Goal: Entertainment & Leisure: Consume media (video, audio)

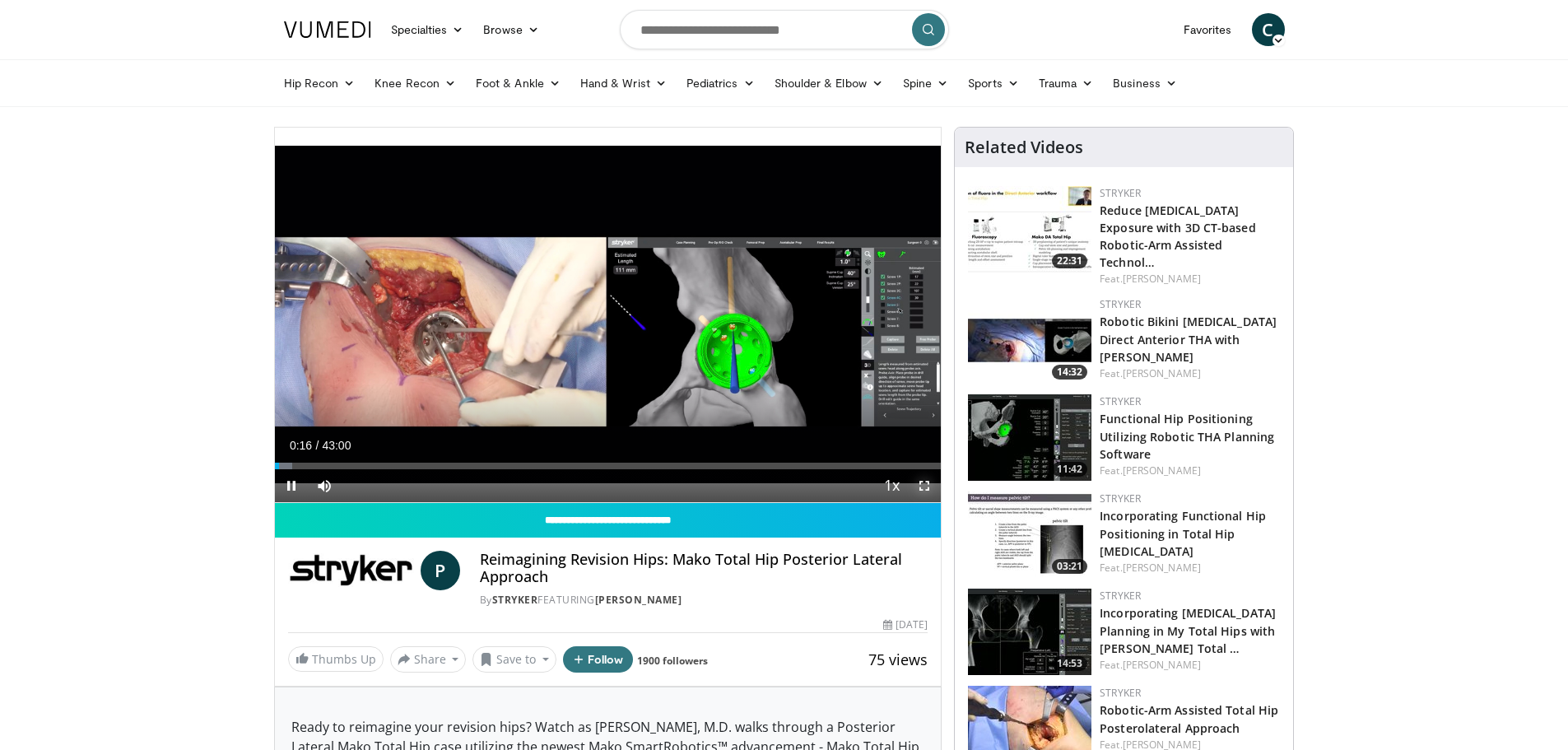
click at [927, 485] on span "Video Player" at bounding box center [924, 485] width 33 height 33
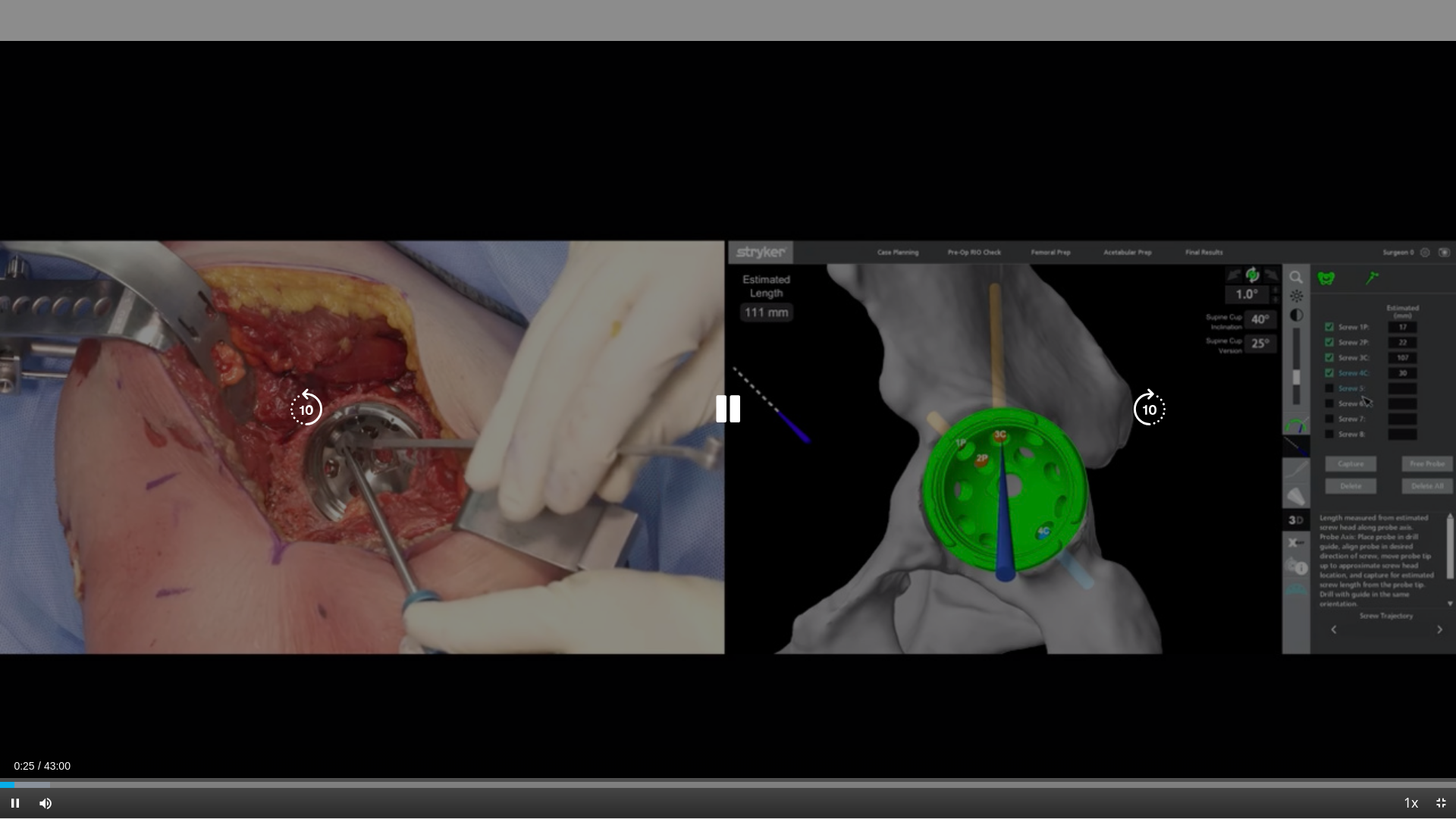
drag, startPoint x: 956, startPoint y: 269, endPoint x: 951, endPoint y: 275, distance: 7.8
click at [958, 269] on div "10 seconds Tap to unmute" at bounding box center [728, 409] width 1456 height 818
click at [766, 360] on div "10 seconds Tap to unmute" at bounding box center [728, 409] width 1456 height 818
click at [733, 396] on icon "Video Player" at bounding box center [728, 409] width 42 height 42
